Goal: Task Accomplishment & Management: Complete application form

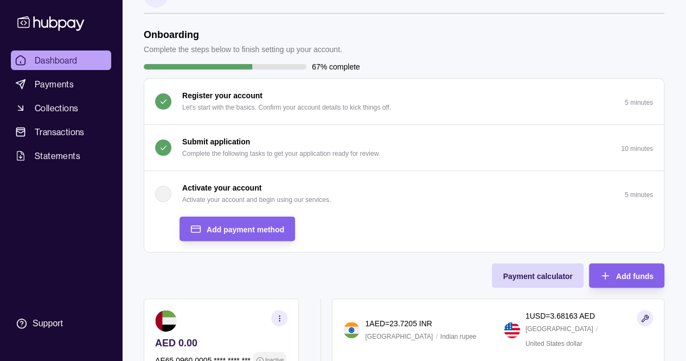
scroll to position [35, 0]
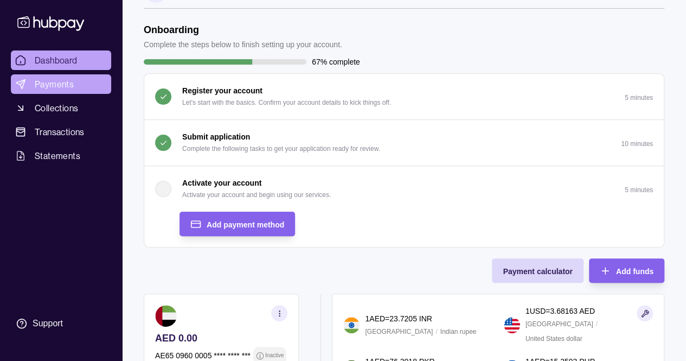
click at [38, 82] on span "Payments" at bounding box center [54, 84] width 39 height 13
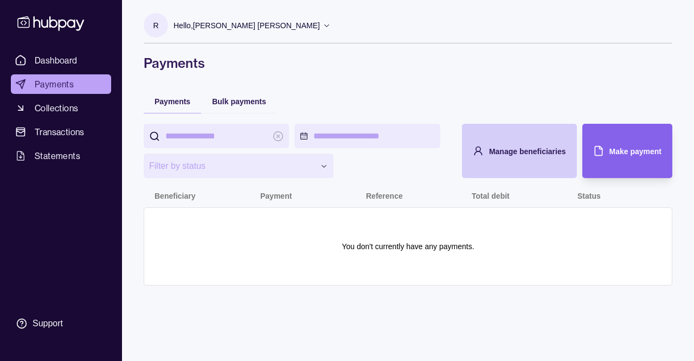
click at [546, 169] on div "Manage beneficiaries" at bounding box center [511, 151] width 110 height 54
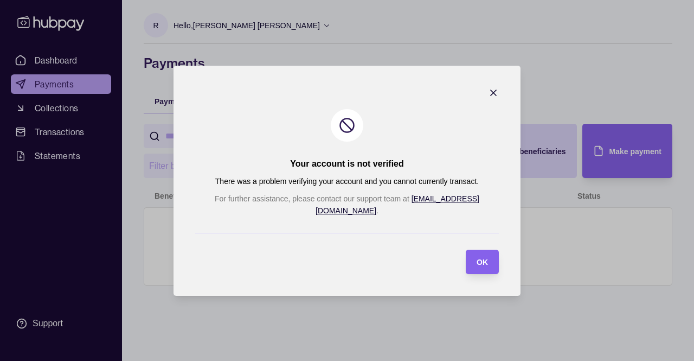
click at [488, 95] on icon "button" at bounding box center [493, 92] width 11 height 11
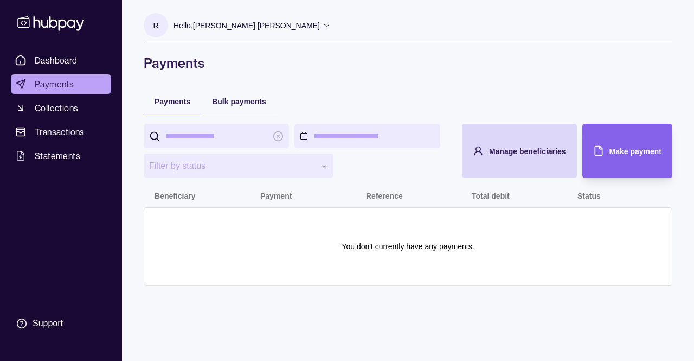
click at [349, 127] on html "**********" at bounding box center [347, 180] width 694 height 361
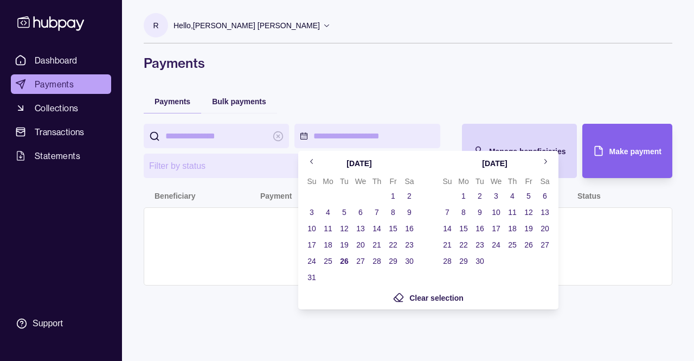
click at [168, 192] on html "**********" at bounding box center [347, 180] width 694 height 361
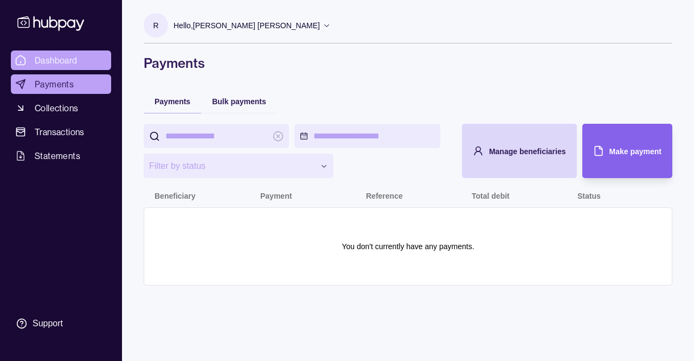
click at [39, 65] on span "Dashboard" at bounding box center [56, 60] width 43 height 13
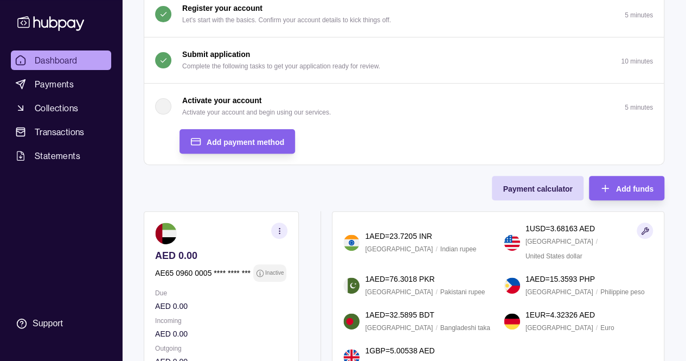
scroll to position [117, 0]
click at [270, 136] on div "Add payment method" at bounding box center [246, 142] width 78 height 13
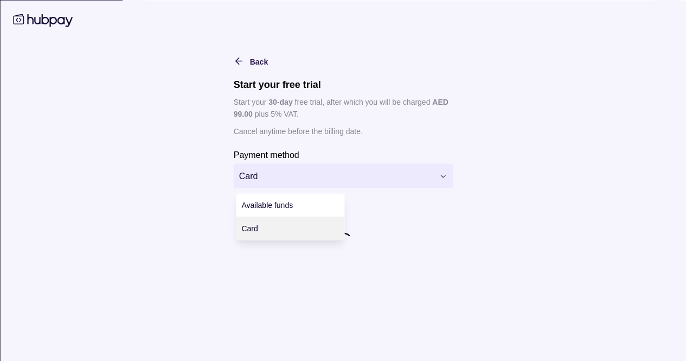
click at [290, 183] on html "Dashboard Payments Collections Transactions Statements Support R Hello, Raechel…" at bounding box center [343, 209] width 686 height 653
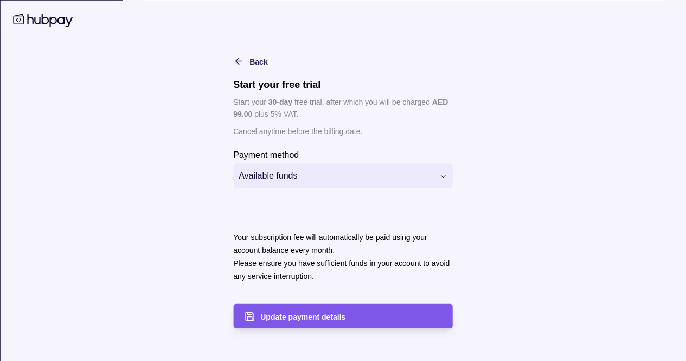
click at [285, 322] on div "Update payment details" at bounding box center [351, 315] width 182 height 13
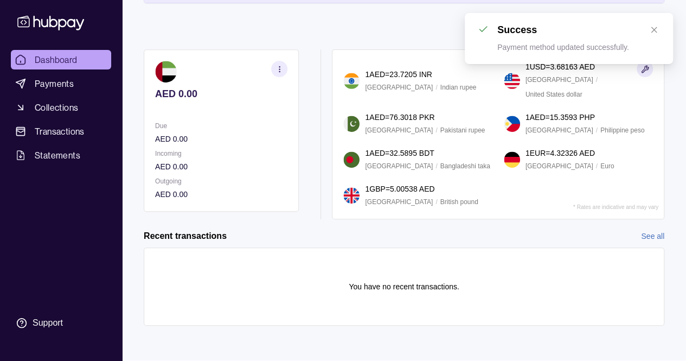
scroll to position [0, 0]
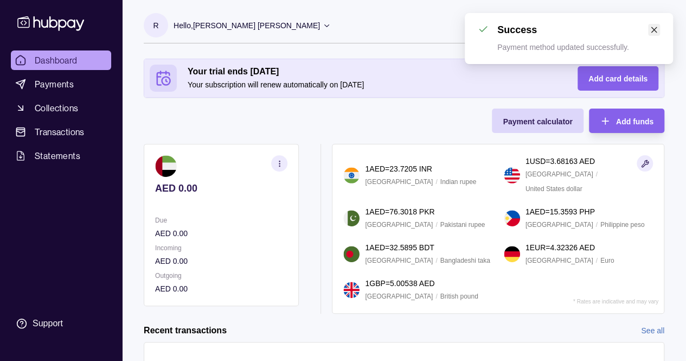
click at [654, 30] on icon "close" at bounding box center [654, 30] width 6 height 6
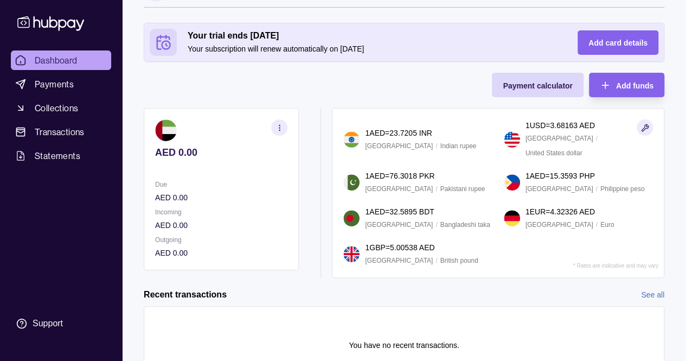
scroll to position [86, 0]
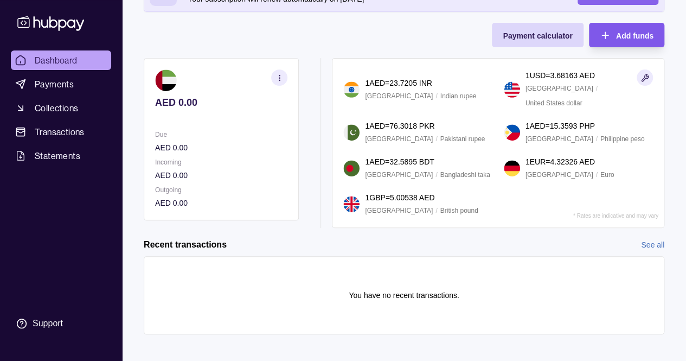
click at [616, 31] on span "Add funds" at bounding box center [634, 35] width 37 height 9
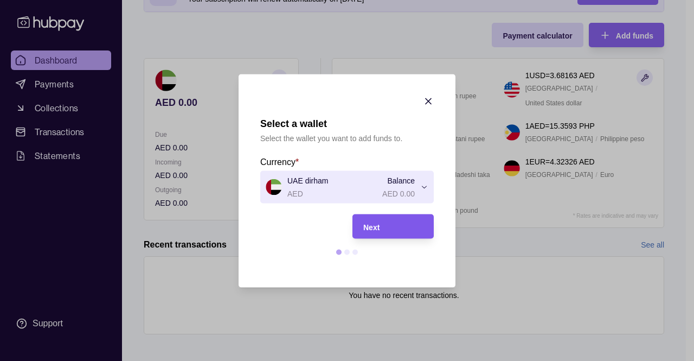
click at [394, 229] on div "Next" at bounding box center [393, 226] width 60 height 13
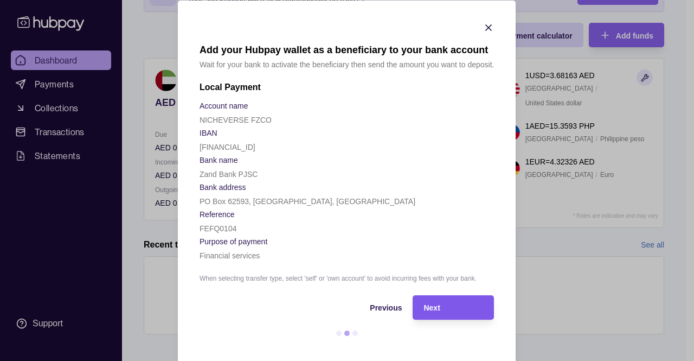
click at [438, 310] on div "Next" at bounding box center [454, 306] width 60 height 13
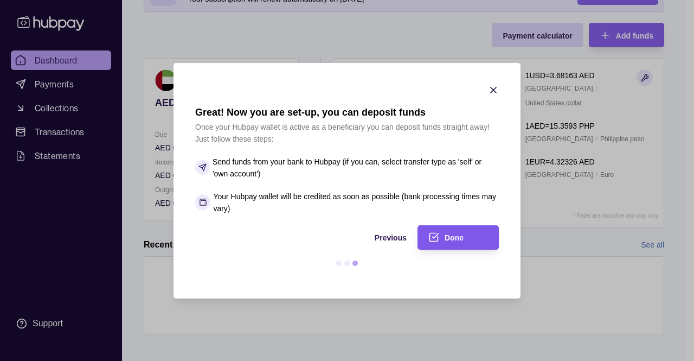
click at [449, 236] on span "Done" at bounding box center [454, 237] width 19 height 9
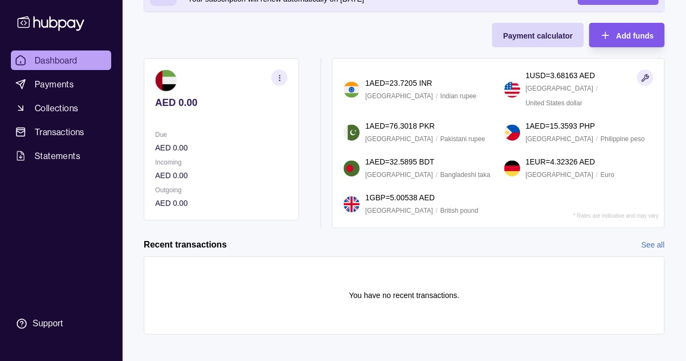
click at [622, 41] on div "Add funds" at bounding box center [618, 35] width 70 height 24
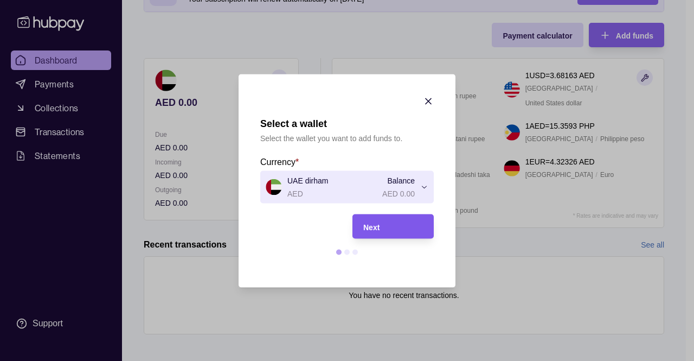
click at [402, 226] on div "Next" at bounding box center [393, 226] width 60 height 13
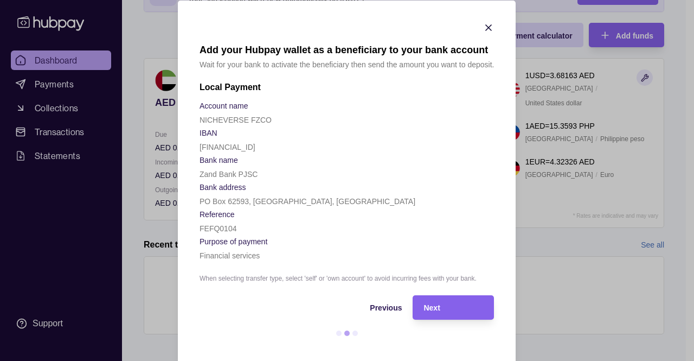
click at [485, 25] on icon "button" at bounding box center [489, 27] width 11 height 11
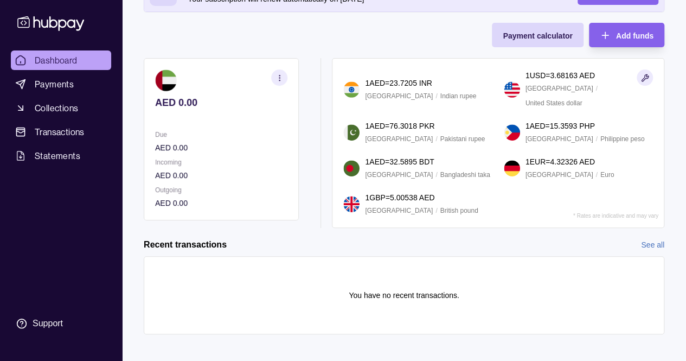
click at [65, 72] on ul "Dashboard Payments Collections Transactions Statements" at bounding box center [61, 107] width 100 height 115
click at [64, 75] on link "Payments" at bounding box center [61, 84] width 100 height 20
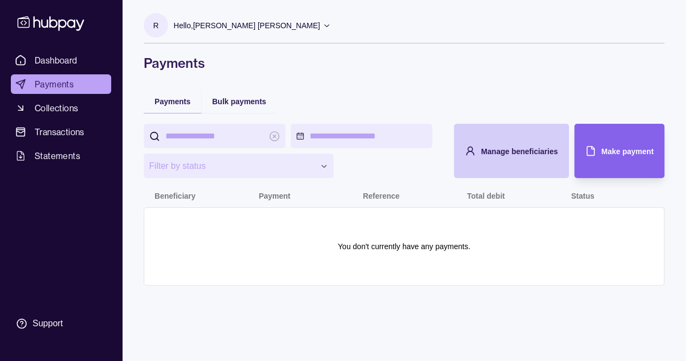
click at [496, 168] on div "Manage beneficiaries" at bounding box center [503, 151] width 110 height 54
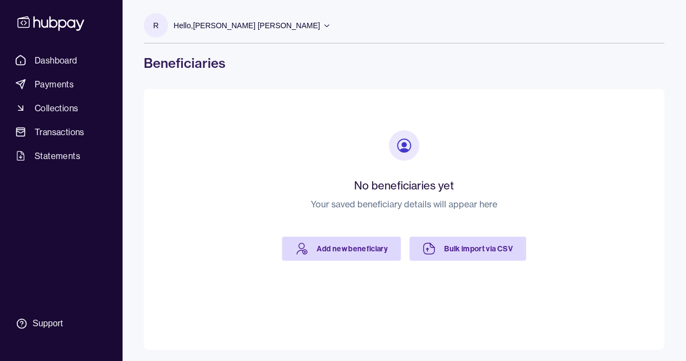
scroll to position [2, 0]
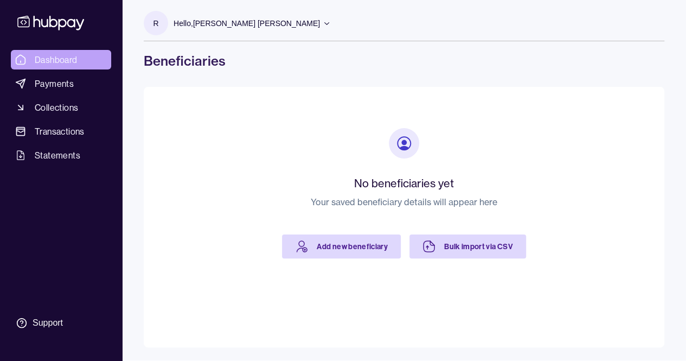
click at [63, 57] on span "Dashboard" at bounding box center [56, 59] width 43 height 13
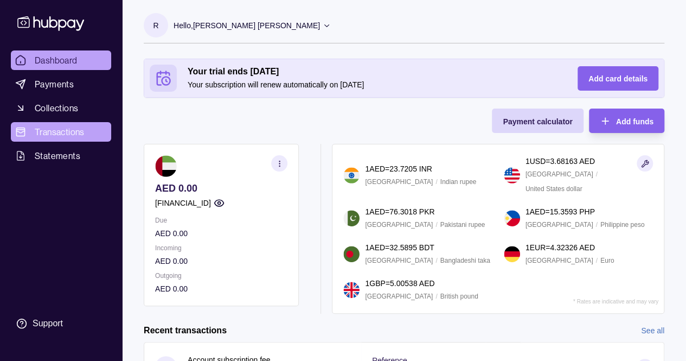
click at [50, 137] on span "Transactions" at bounding box center [60, 131] width 50 height 13
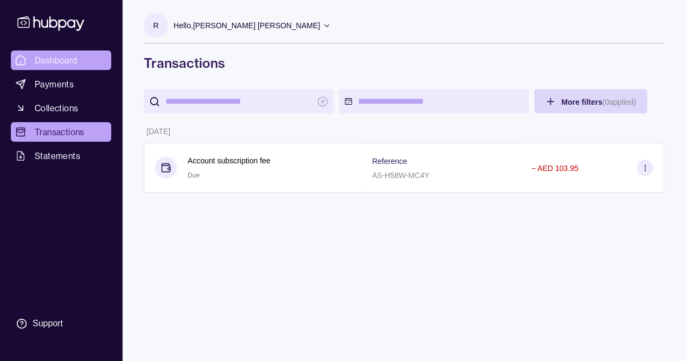
click at [58, 63] on span "Dashboard" at bounding box center [56, 60] width 43 height 13
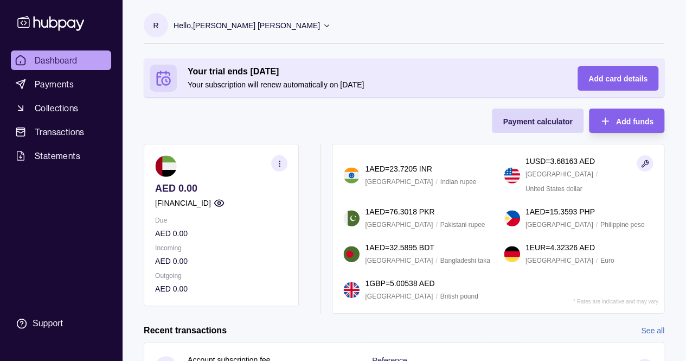
scroll to position [57, 0]
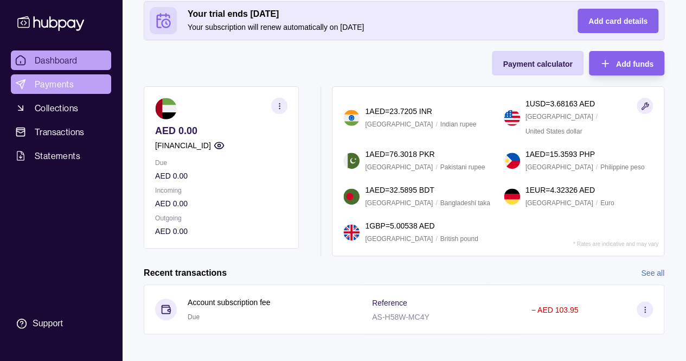
click at [82, 82] on link "Payments" at bounding box center [61, 84] width 100 height 20
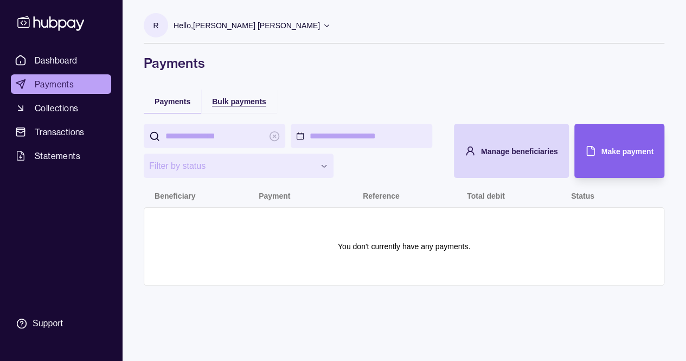
click at [262, 105] on div "Bulk payments" at bounding box center [239, 100] width 54 height 13
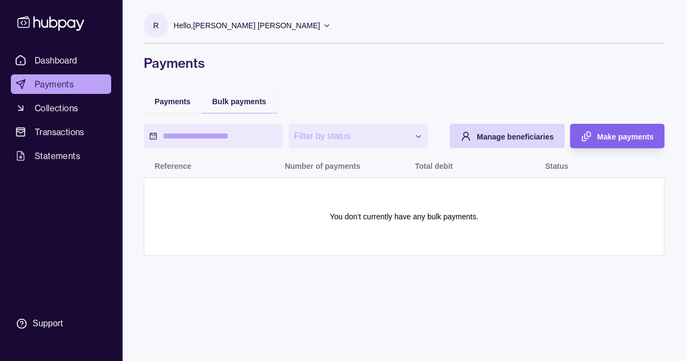
click at [87, 13] on link at bounding box center [61, 23] width 92 height 20
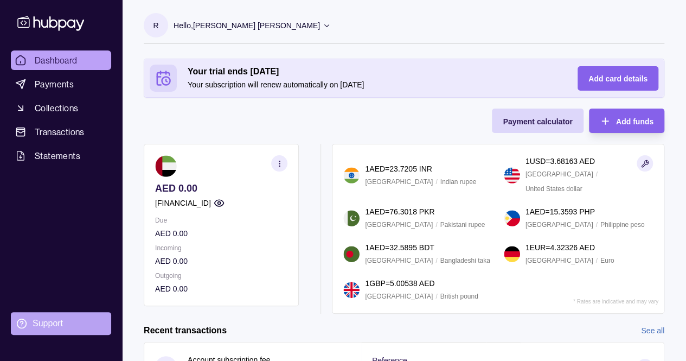
click at [39, 321] on div "Support" at bounding box center [48, 323] width 30 height 12
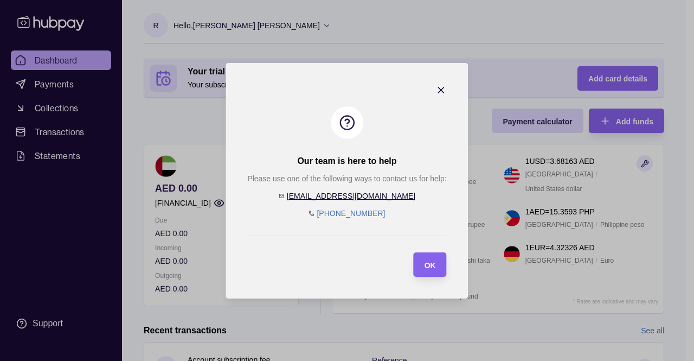
click at [446, 91] on icon "button" at bounding box center [441, 90] width 11 height 11
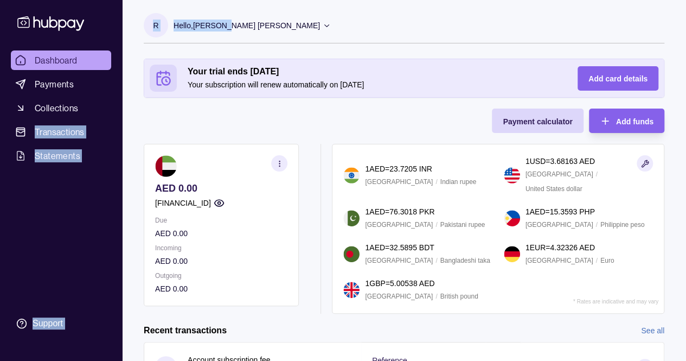
drag, startPoint x: 77, startPoint y: 96, endPoint x: 239, endPoint y: 23, distance: 177.9
click at [239, 23] on div "Dashboard Payments Collections Transactions Statements Support R Hello, Raechel…" at bounding box center [343, 213] width 686 height 426
click at [37, 320] on div "Support" at bounding box center [48, 323] width 30 height 12
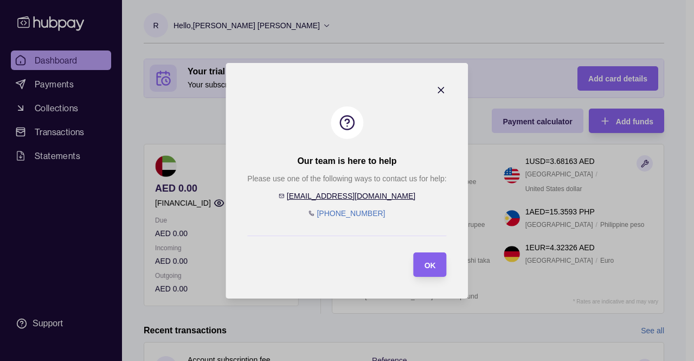
click at [351, 196] on link "help@hubpay.ae" at bounding box center [351, 195] width 128 height 9
drag, startPoint x: 381, startPoint y: 196, endPoint x: 320, endPoint y: 201, distance: 60.9
click at [320, 201] on div "Please use one of the following ways to contact us for help: help@hubpay.ae +97…" at bounding box center [346, 195] width 199 height 47
copy link "help@hubpay.ae"
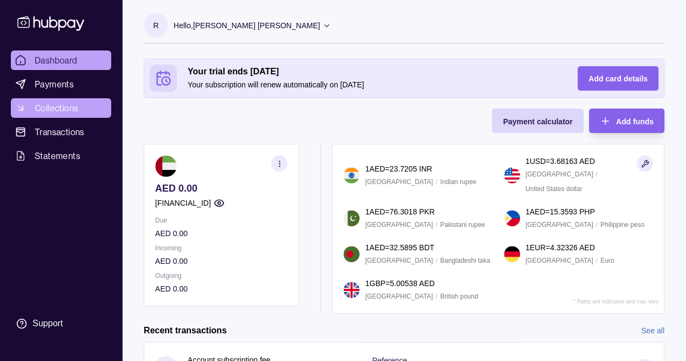
click at [57, 106] on span "Collections" at bounding box center [56, 107] width 43 height 13
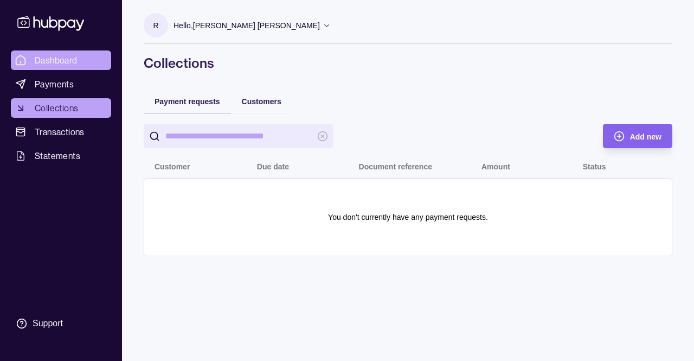
click at [69, 58] on span "Dashboard" at bounding box center [56, 60] width 43 height 13
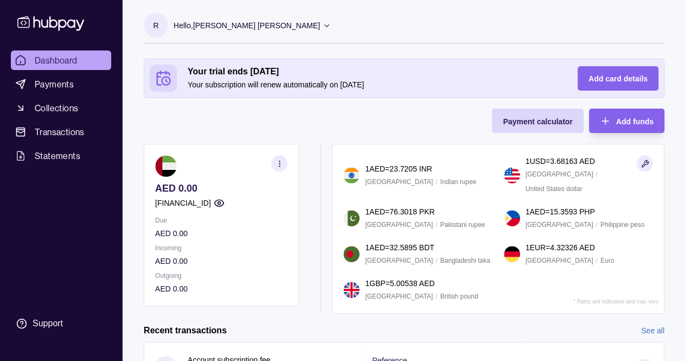
click at [272, 27] on p "Hello, [PERSON_NAME] [PERSON_NAME]" at bounding box center [246, 26] width 146 height 12
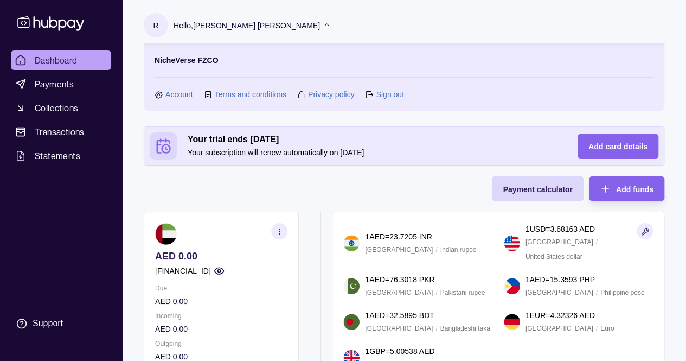
click at [180, 94] on link "Account" at bounding box center [179, 94] width 28 height 12
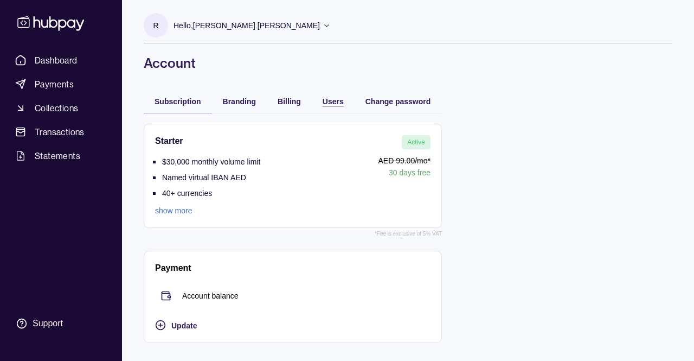
click at [338, 97] on span "Users" at bounding box center [333, 101] width 21 height 9
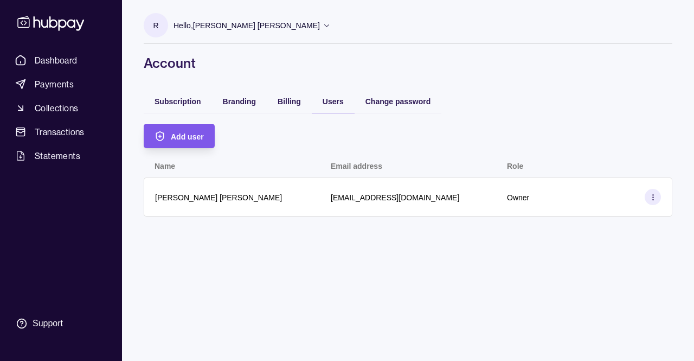
click at [178, 134] on span "Add user" at bounding box center [187, 136] width 33 height 9
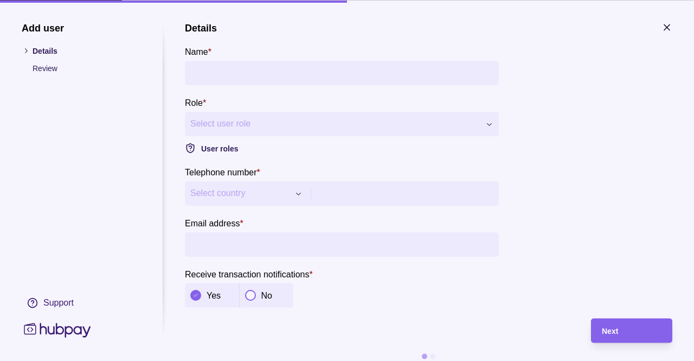
click at [319, 63] on input "Name *" at bounding box center [341, 72] width 303 height 24
click at [290, 70] on input "Name *" at bounding box center [341, 72] width 303 height 24
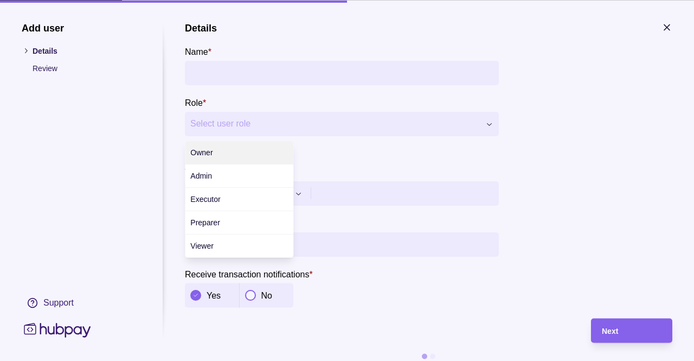
click at [221, 360] on div "**********" at bounding box center [347, 361] width 694 height 0
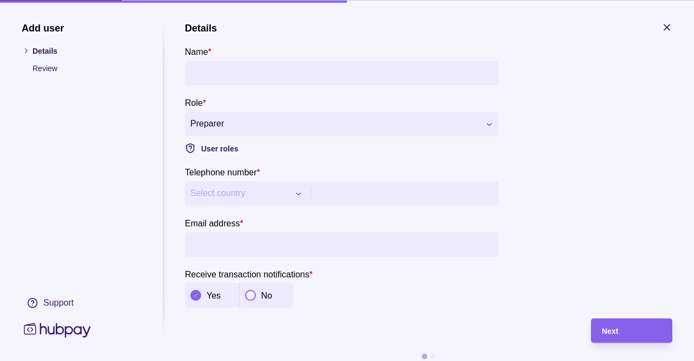
click at [236, 201] on button "Select country" at bounding box center [246, 193] width 123 height 24
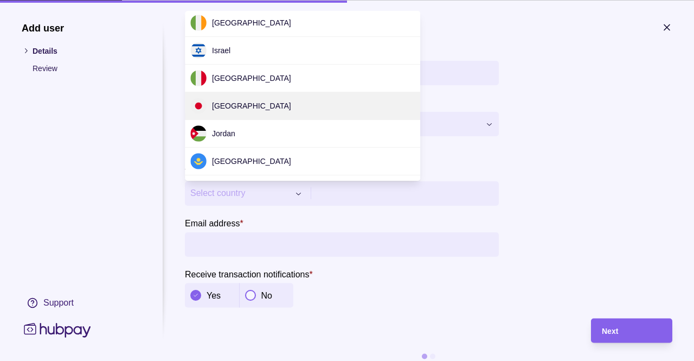
scroll to position [1302, 0]
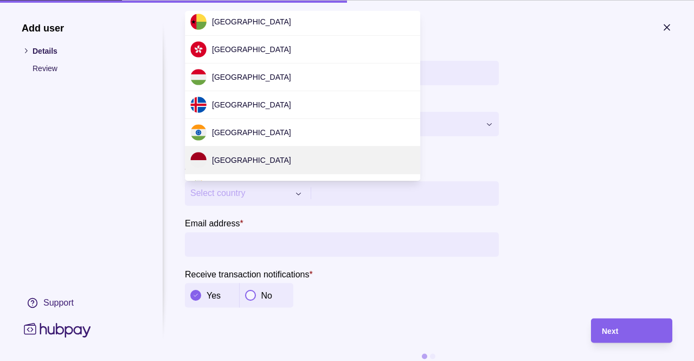
type input "***"
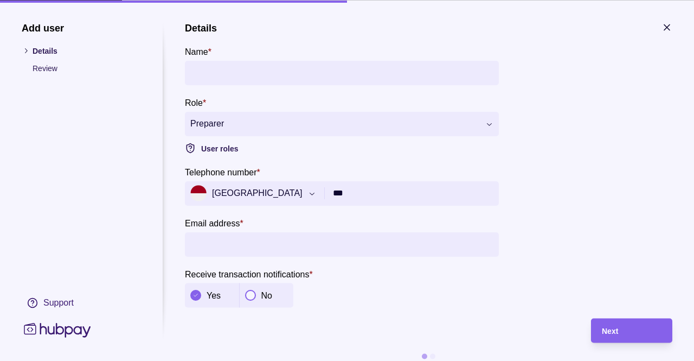
click at [210, 75] on input "Name *" at bounding box center [341, 72] width 303 height 24
type input "*****"
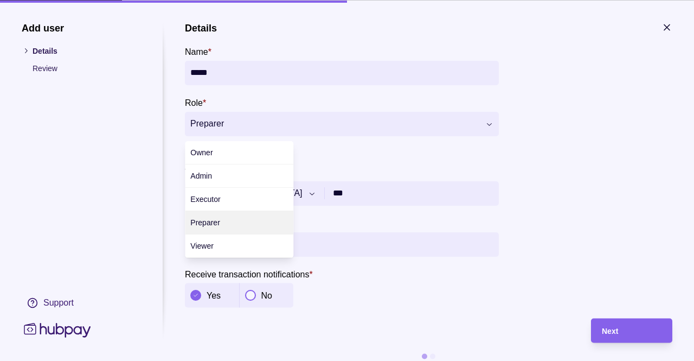
click at [253, 360] on div "**********" at bounding box center [347, 361] width 694 height 0
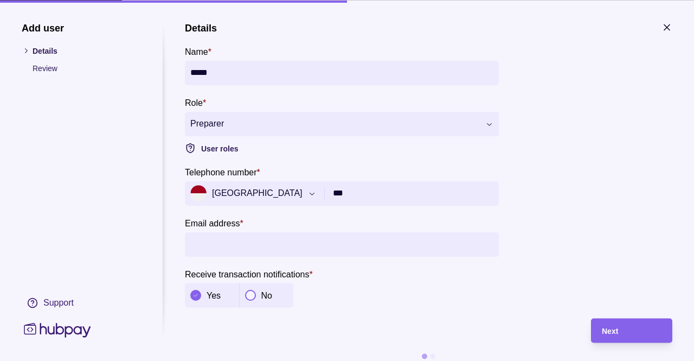
click at [365, 360] on div "**********" at bounding box center [347, 361] width 694 height 0
